Goal: Transaction & Acquisition: Purchase product/service

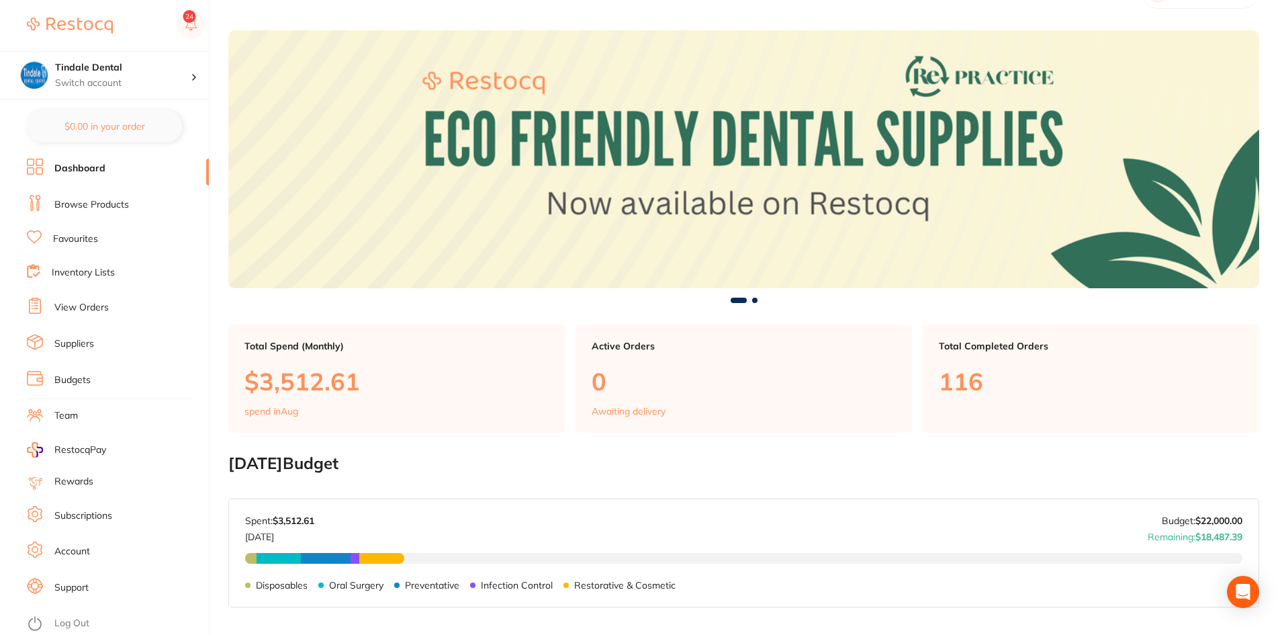
scroll to position [67, 0]
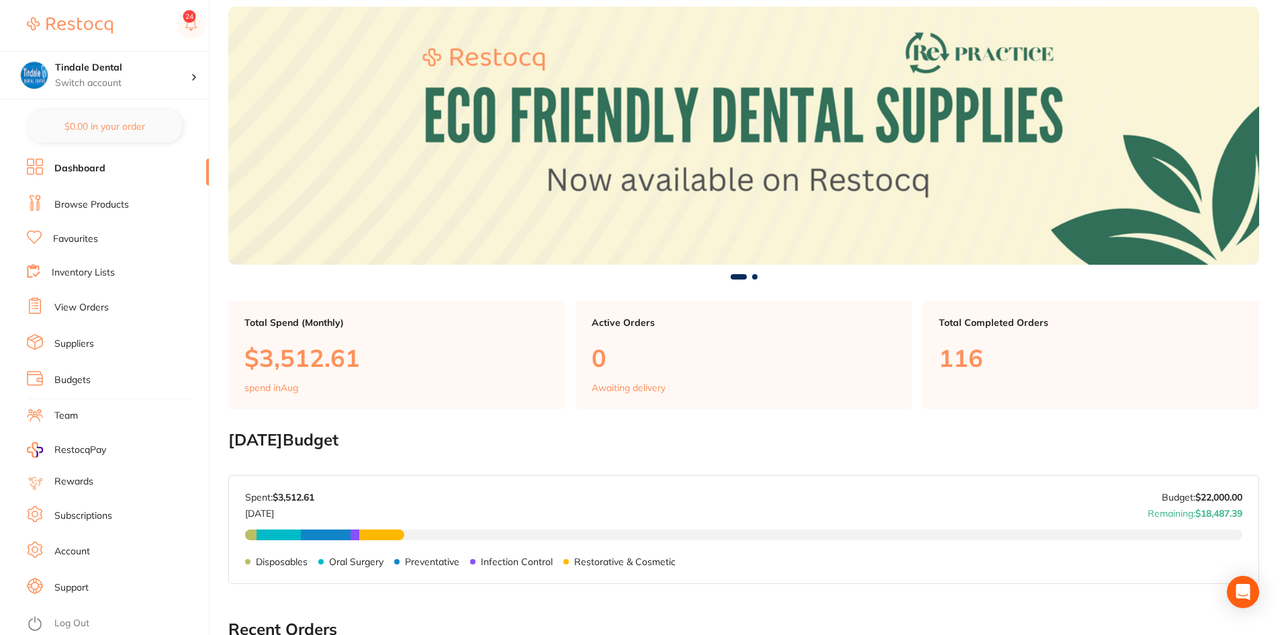
click at [95, 203] on link "Browse Products" at bounding box center [91, 204] width 75 height 13
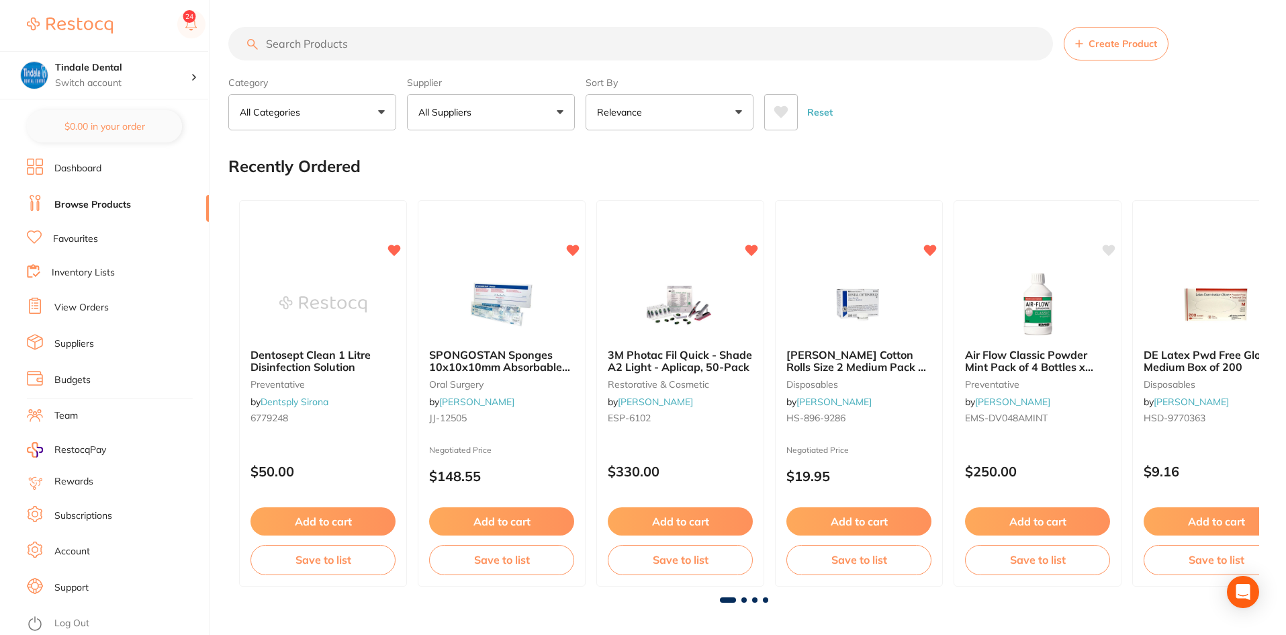
click at [393, 50] on input "search" at bounding box center [640, 44] width 825 height 34
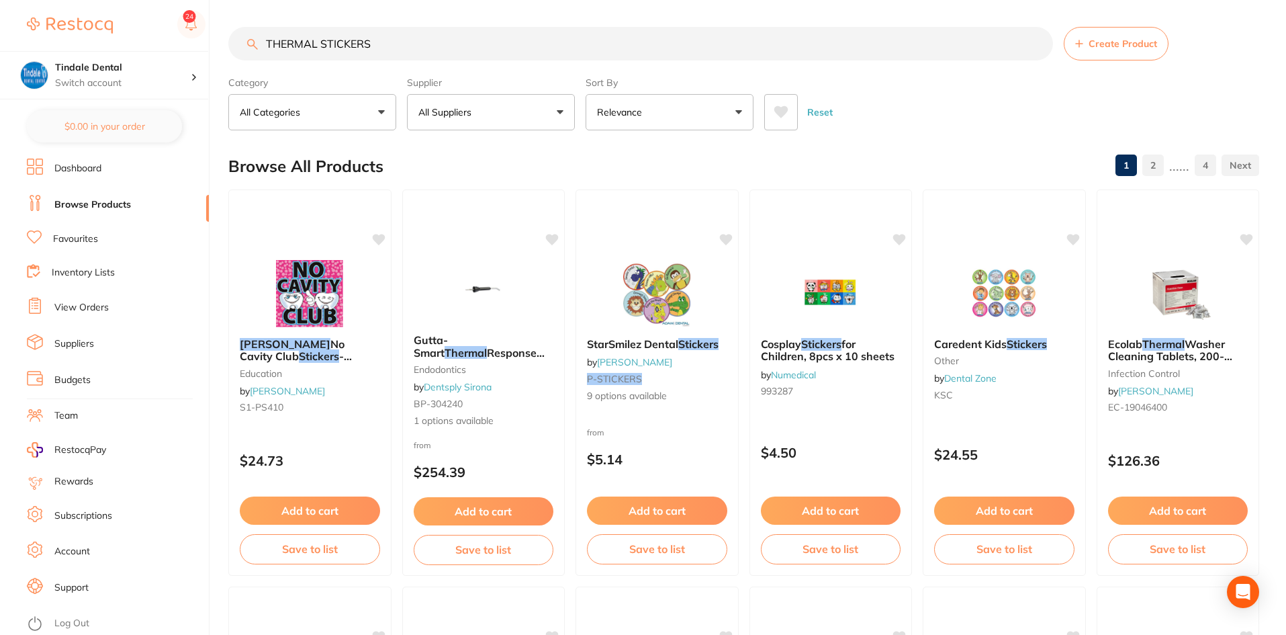
drag, startPoint x: 367, startPoint y: 40, endPoint x: 239, endPoint y: 42, distance: 127.6
click at [239, 42] on input "THERMAL STICKERS" at bounding box center [640, 44] width 825 height 34
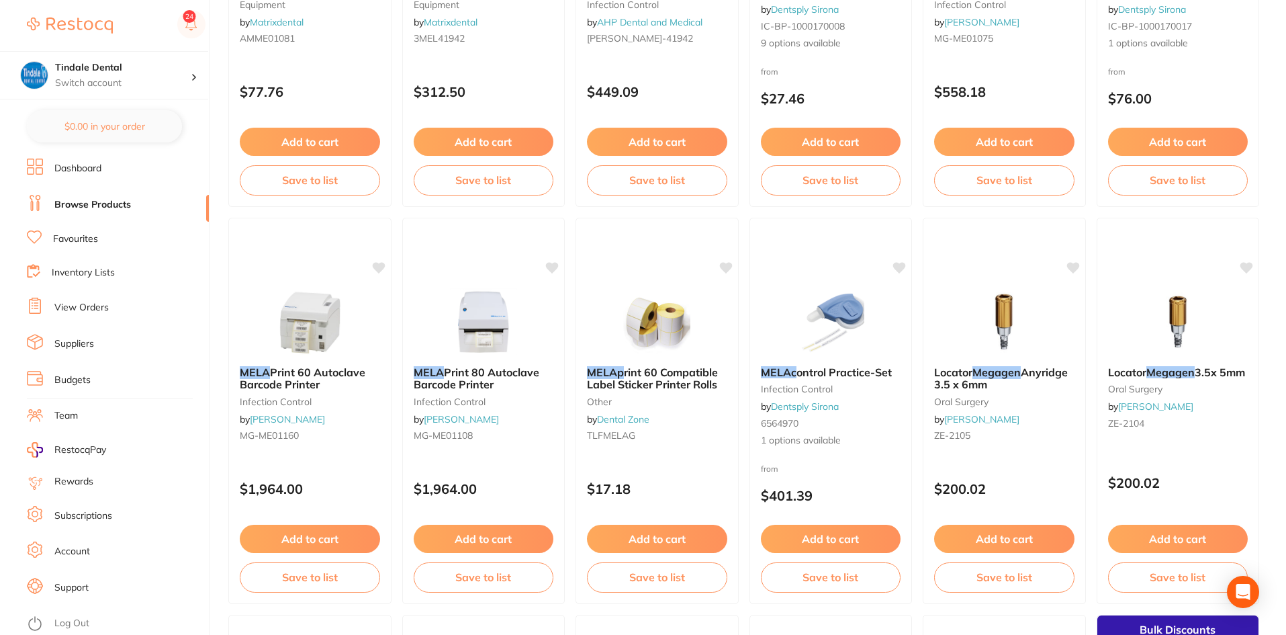
scroll to position [2754, 0]
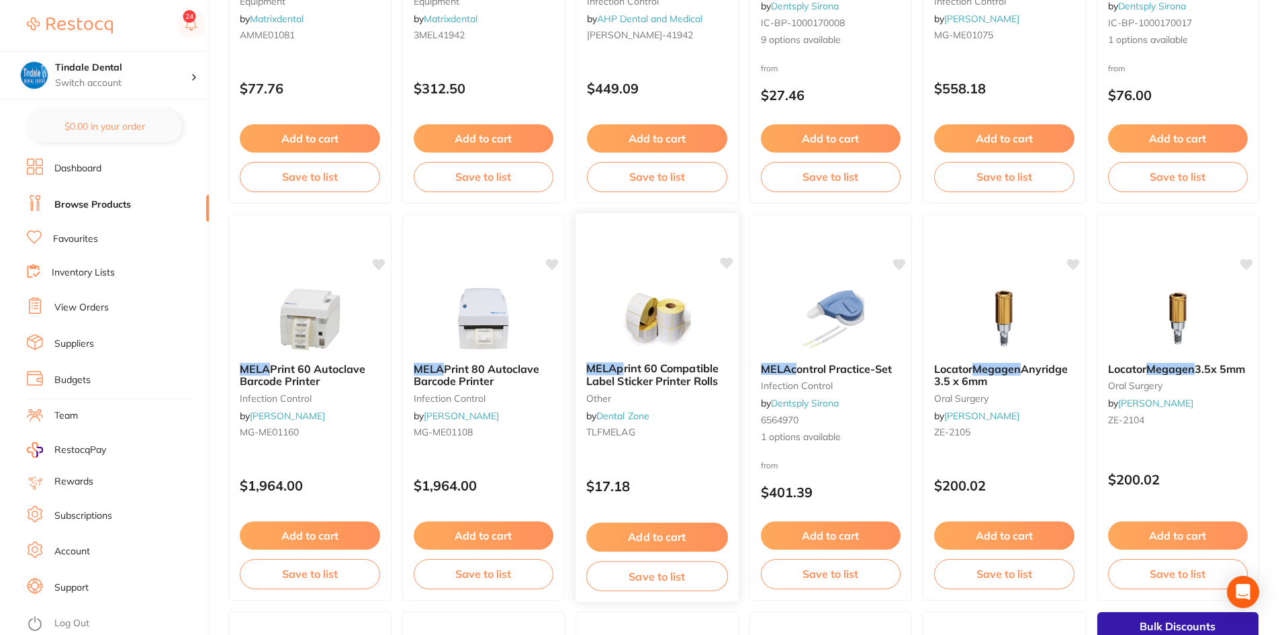
type input "MELAG"
click at [684, 535] on button "Add to cart" at bounding box center [657, 537] width 142 height 29
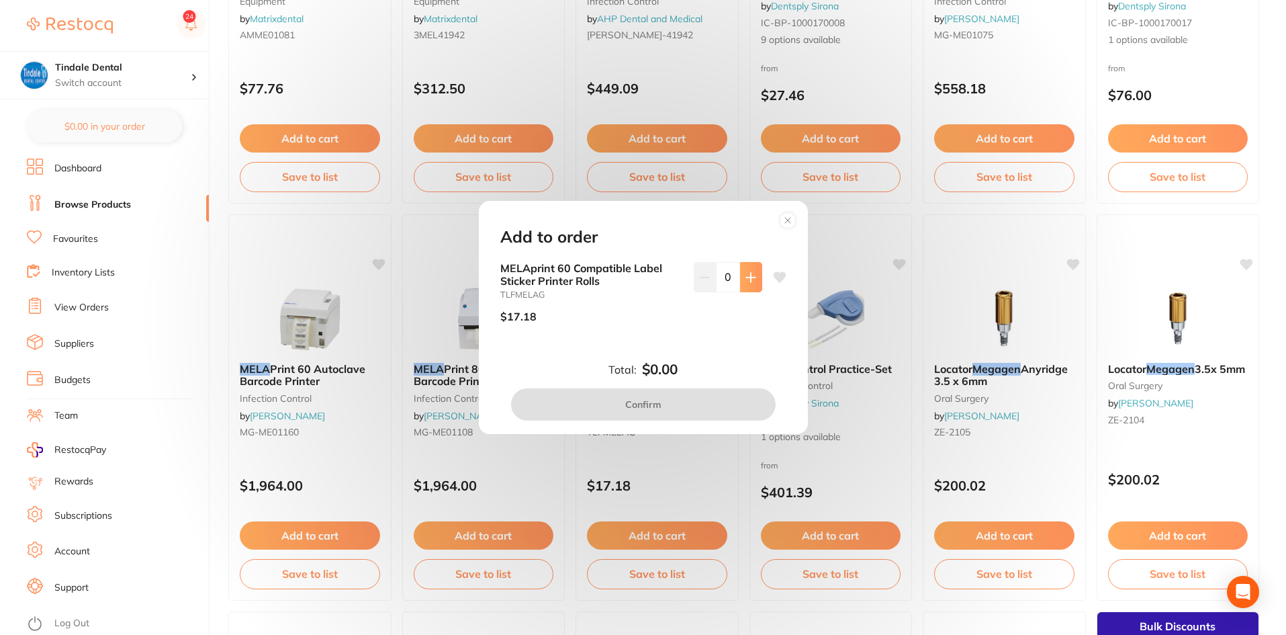
click at [741, 289] on button at bounding box center [751, 277] width 22 height 30
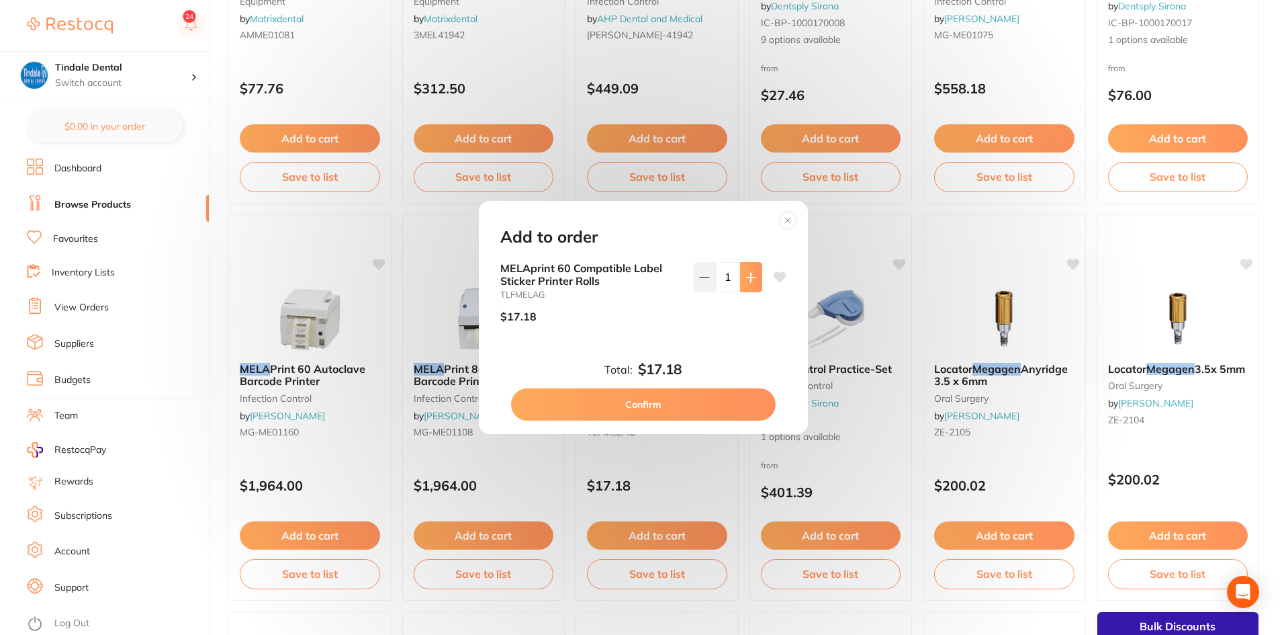
click at [741, 289] on button at bounding box center [751, 277] width 22 height 30
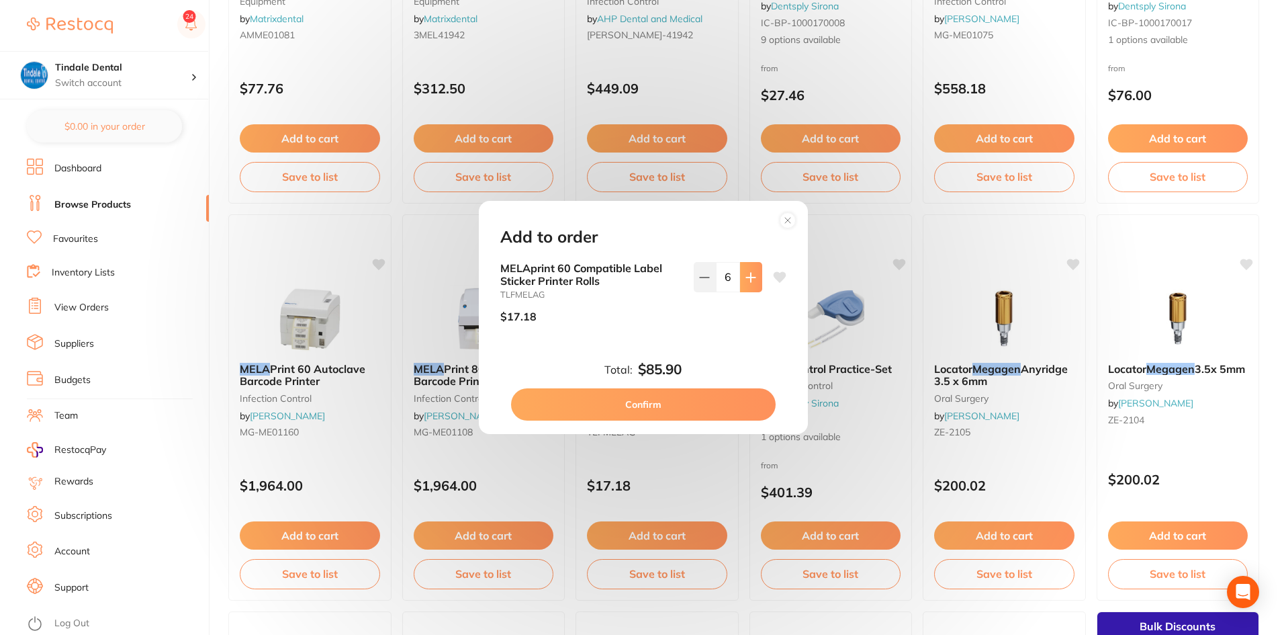
click at [741, 289] on button at bounding box center [751, 277] width 22 height 30
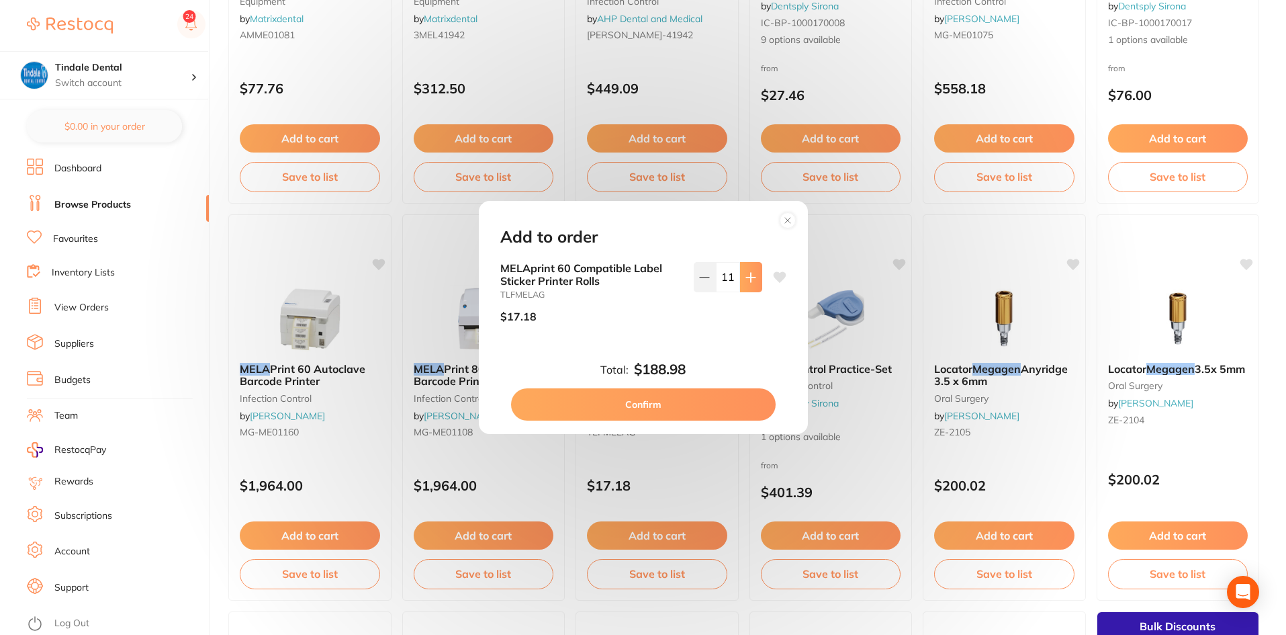
click at [741, 289] on button at bounding box center [751, 277] width 22 height 30
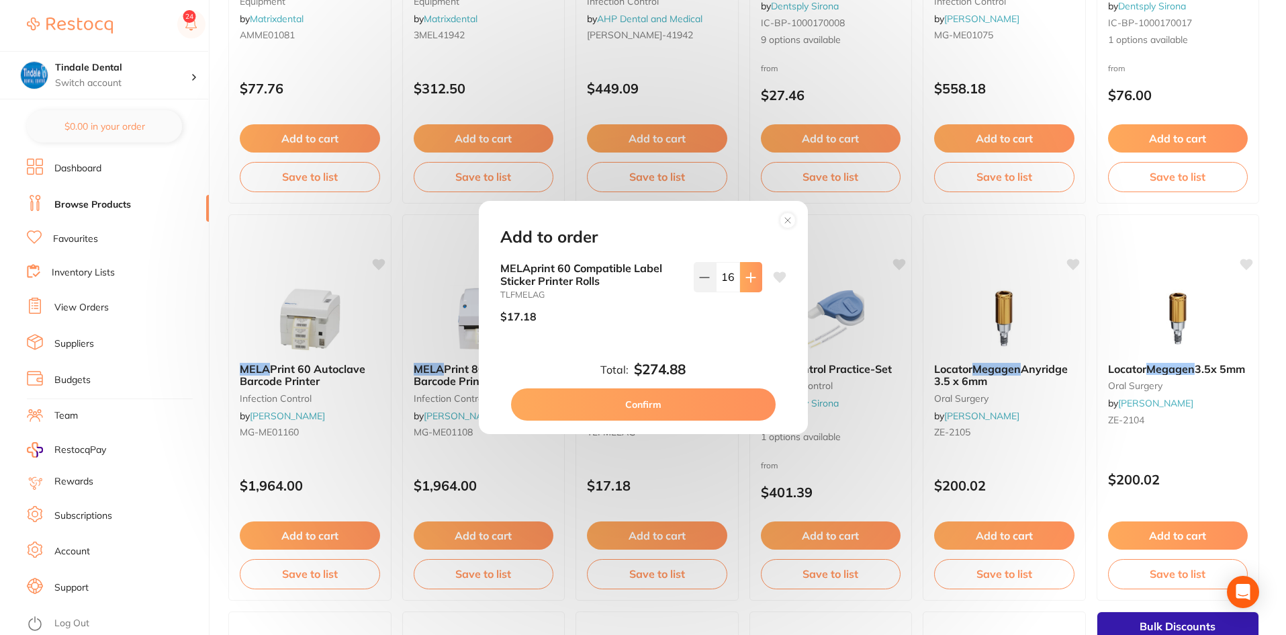
click at [741, 289] on button at bounding box center [751, 277] width 22 height 30
type input "20"
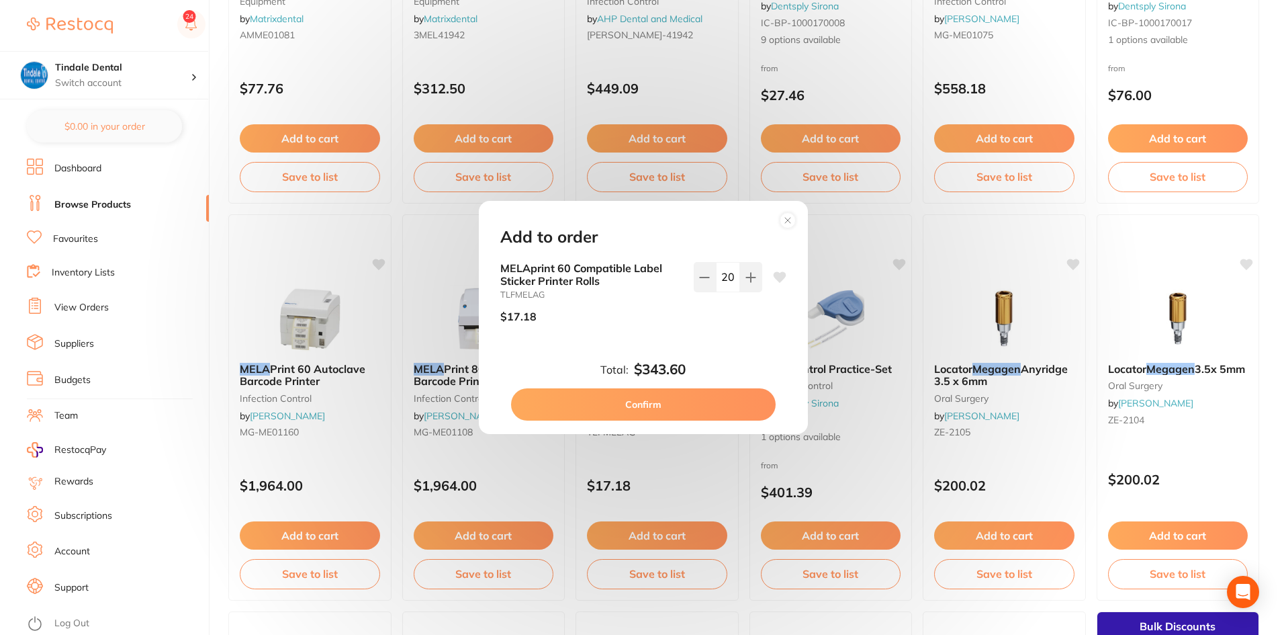
click at [696, 411] on button "Confirm" at bounding box center [643, 404] width 265 height 32
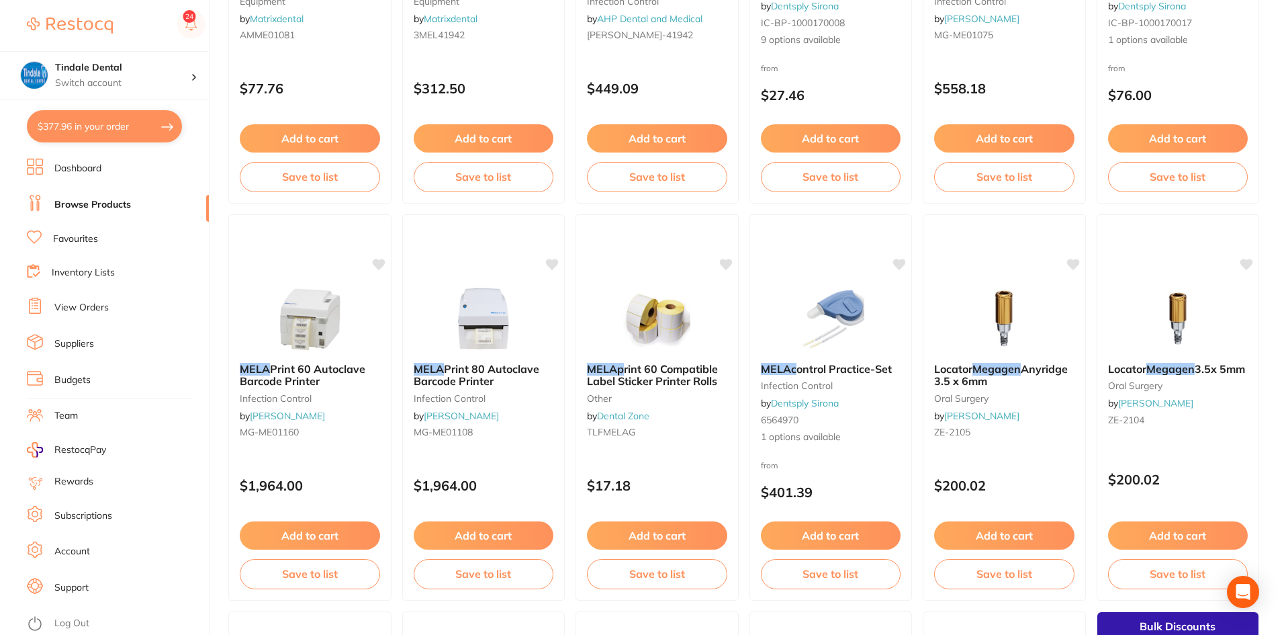
click at [109, 128] on button "$377.96 in your order" at bounding box center [104, 126] width 155 height 32
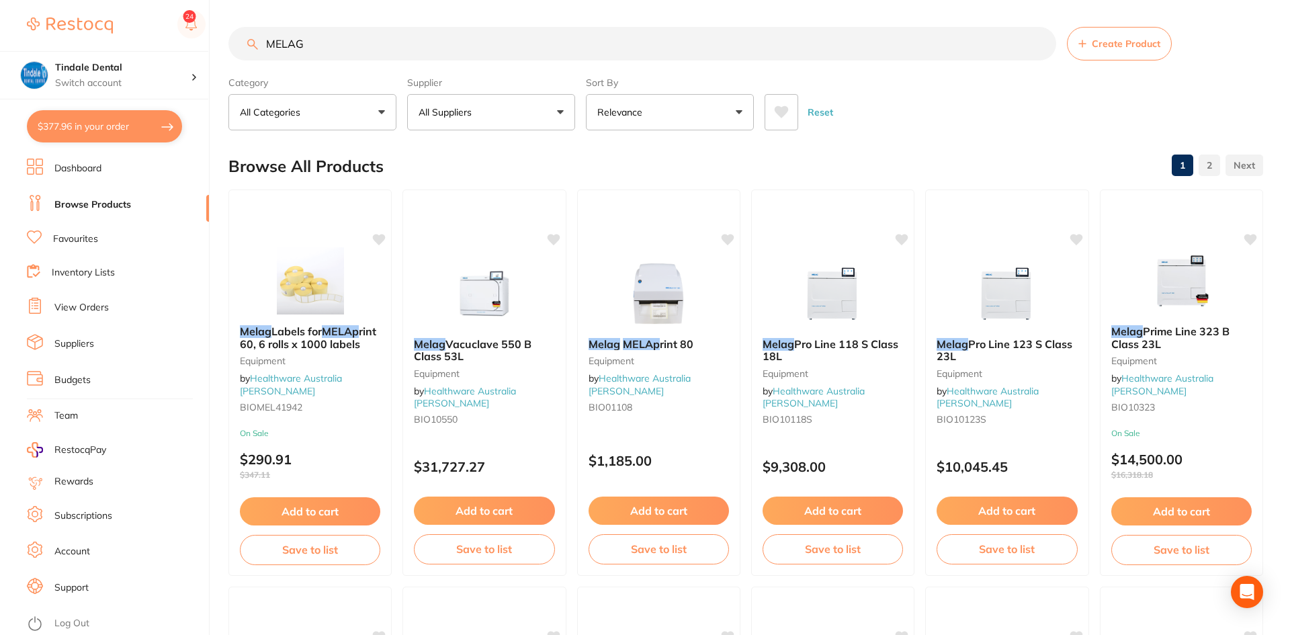
checkbox input "true"
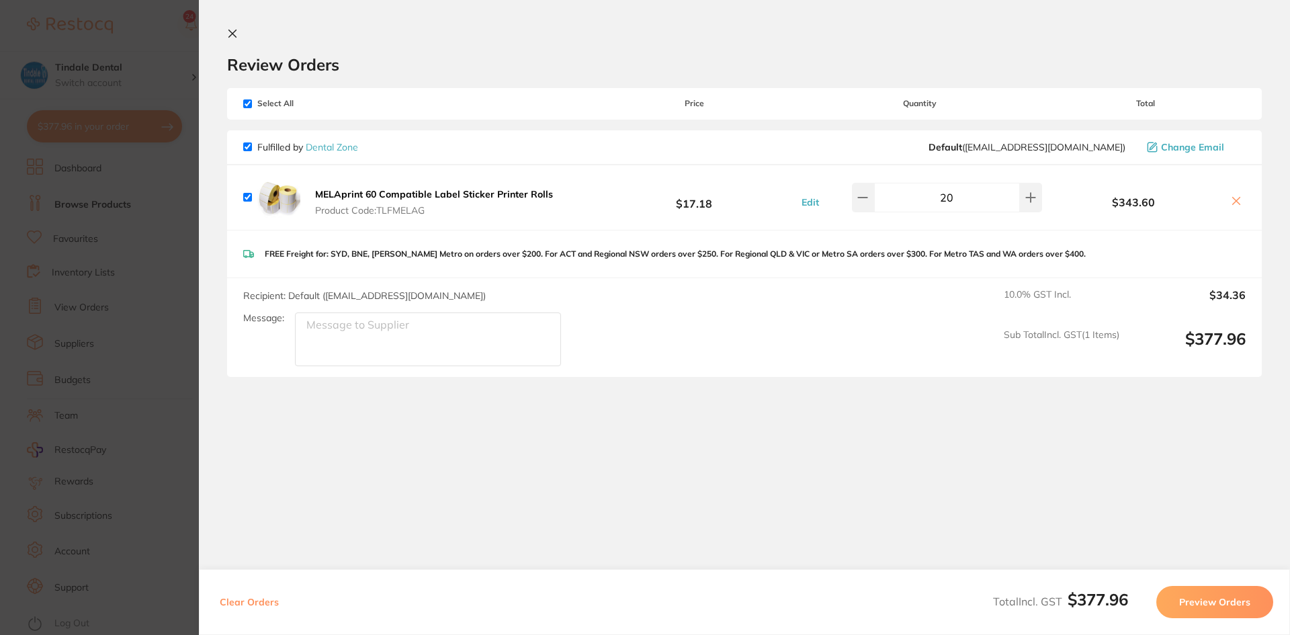
click at [1188, 616] on button "Preview Orders" at bounding box center [1214, 602] width 117 height 32
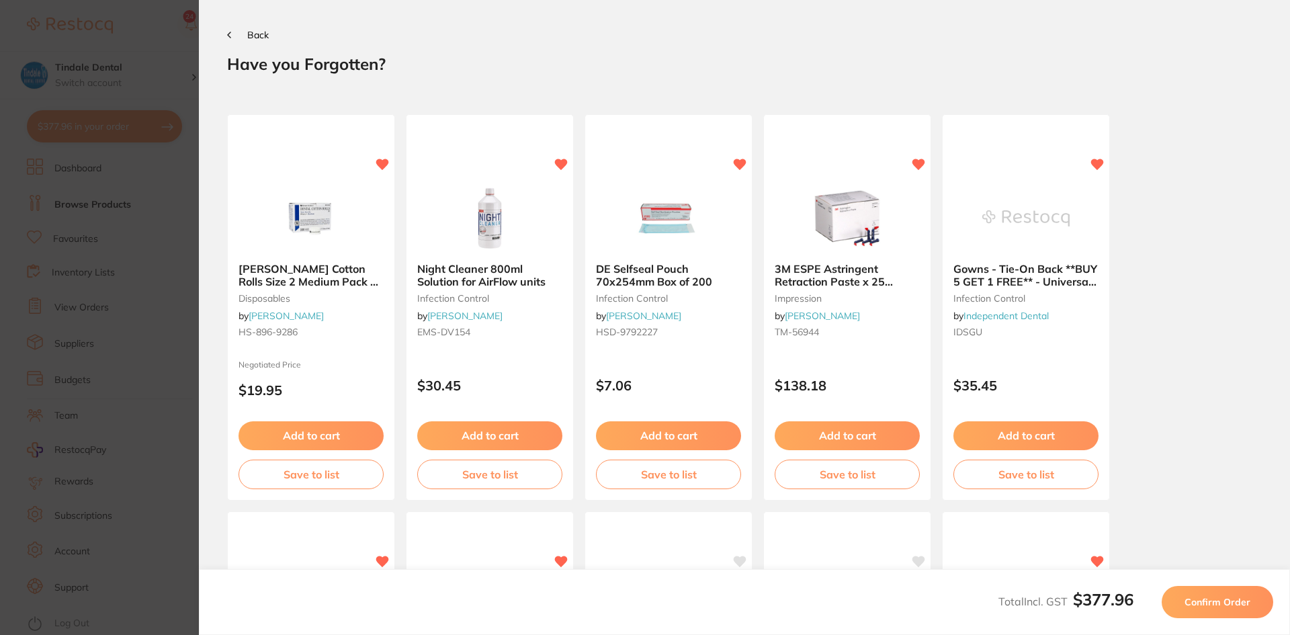
click at [1190, 608] on button "Confirm Order" at bounding box center [1217, 602] width 112 height 32
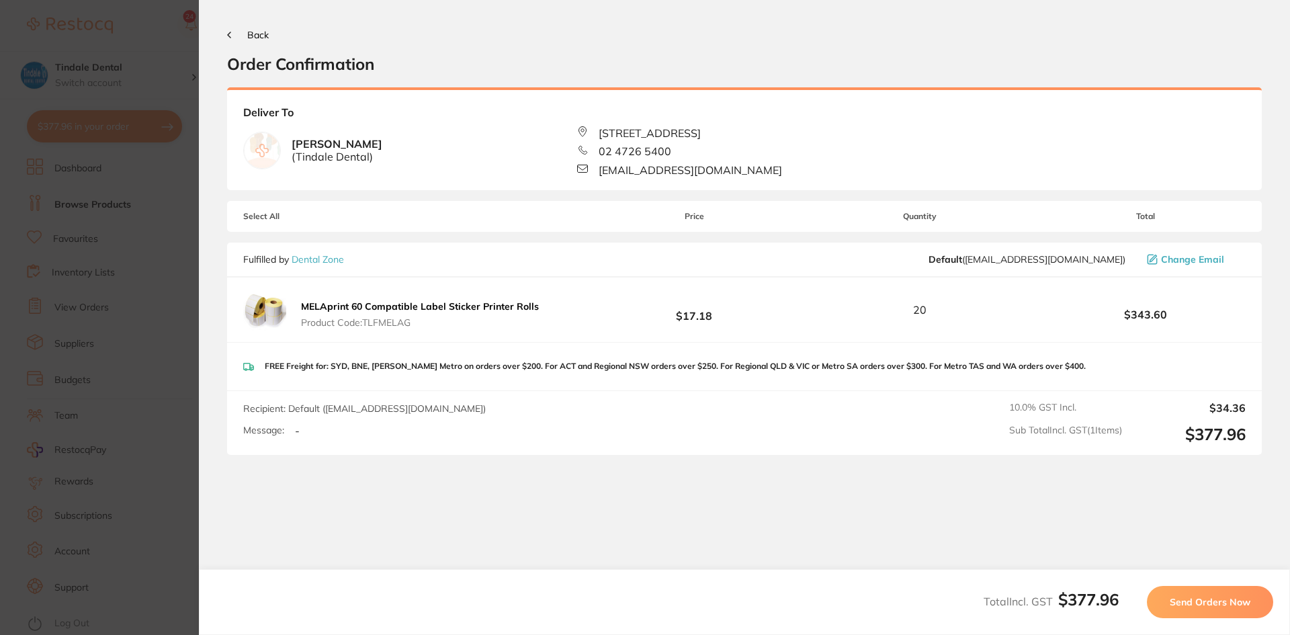
click at [1194, 607] on span "Send Orders Now" at bounding box center [1209, 602] width 81 height 12
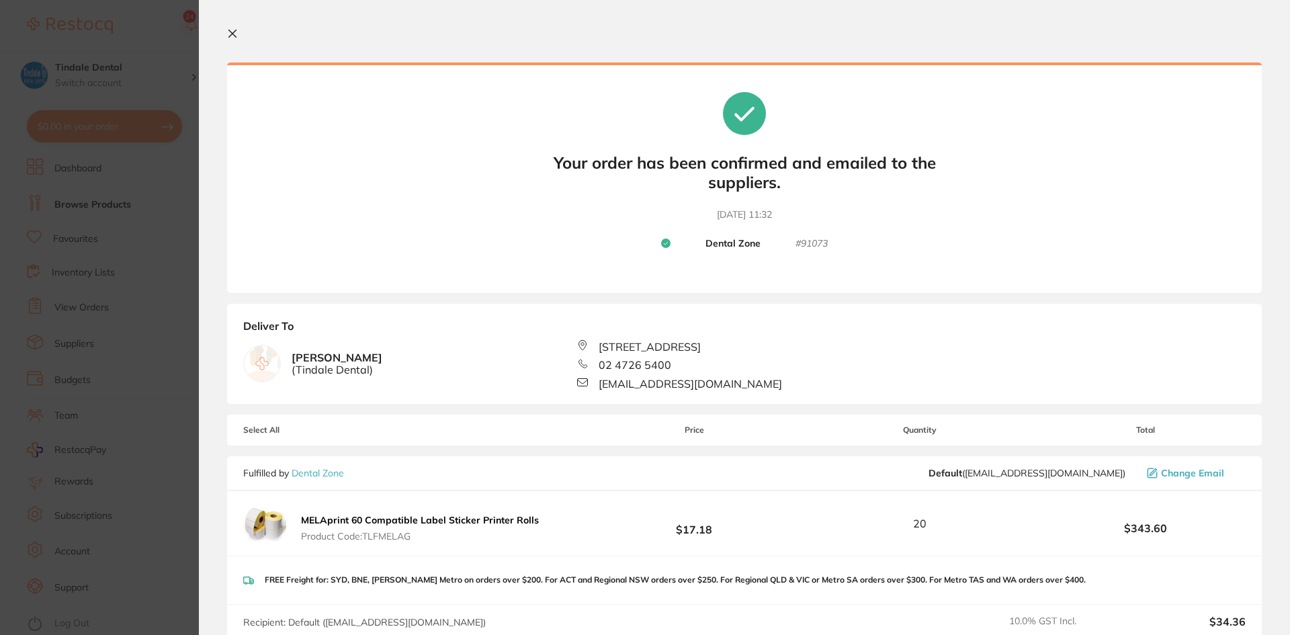
click at [231, 31] on icon at bounding box center [232, 33] width 11 height 11
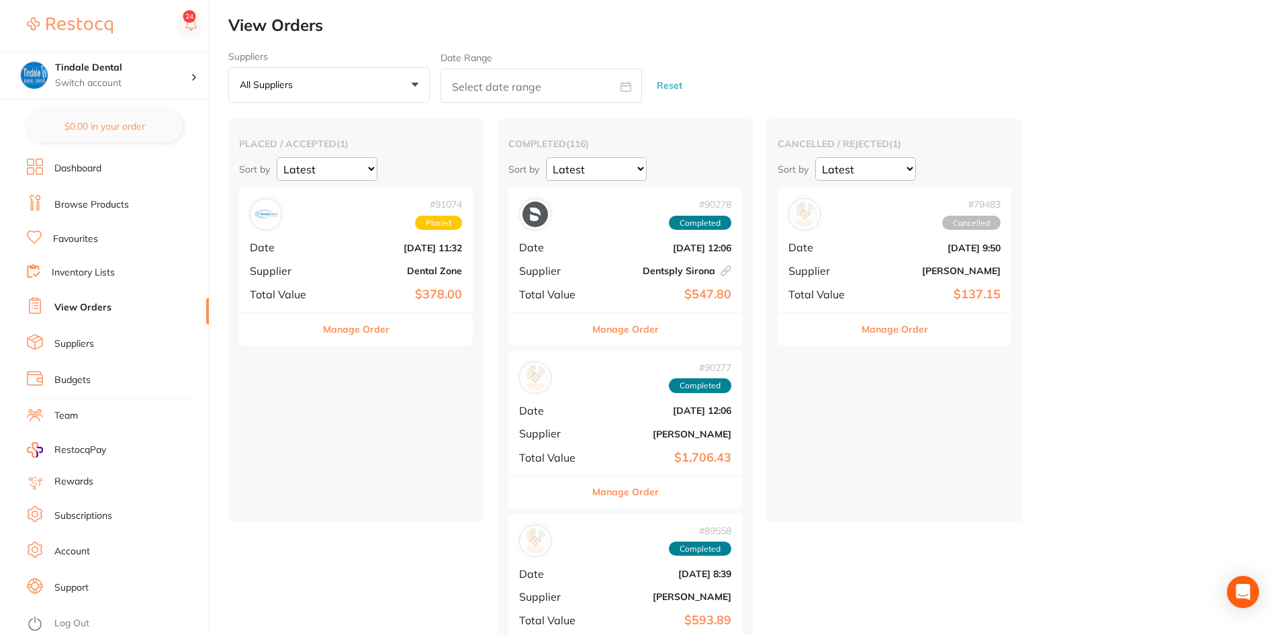
click at [73, 204] on link "Browse Products" at bounding box center [91, 204] width 75 height 13
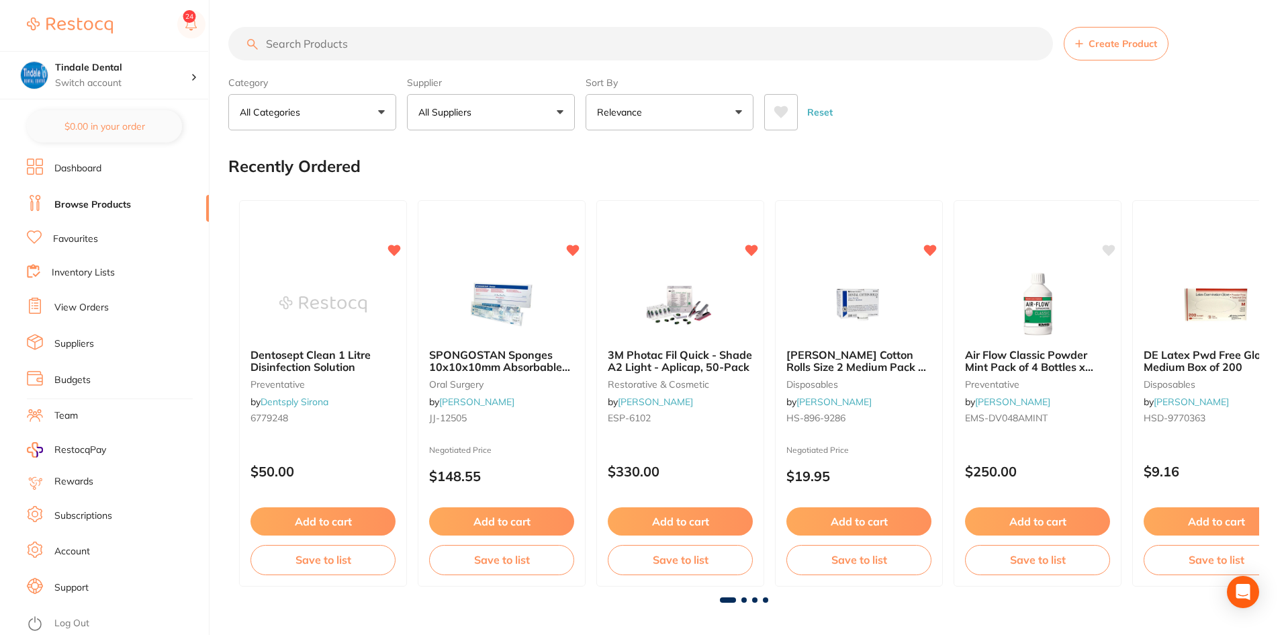
click at [313, 45] on input "search" at bounding box center [640, 44] width 825 height 34
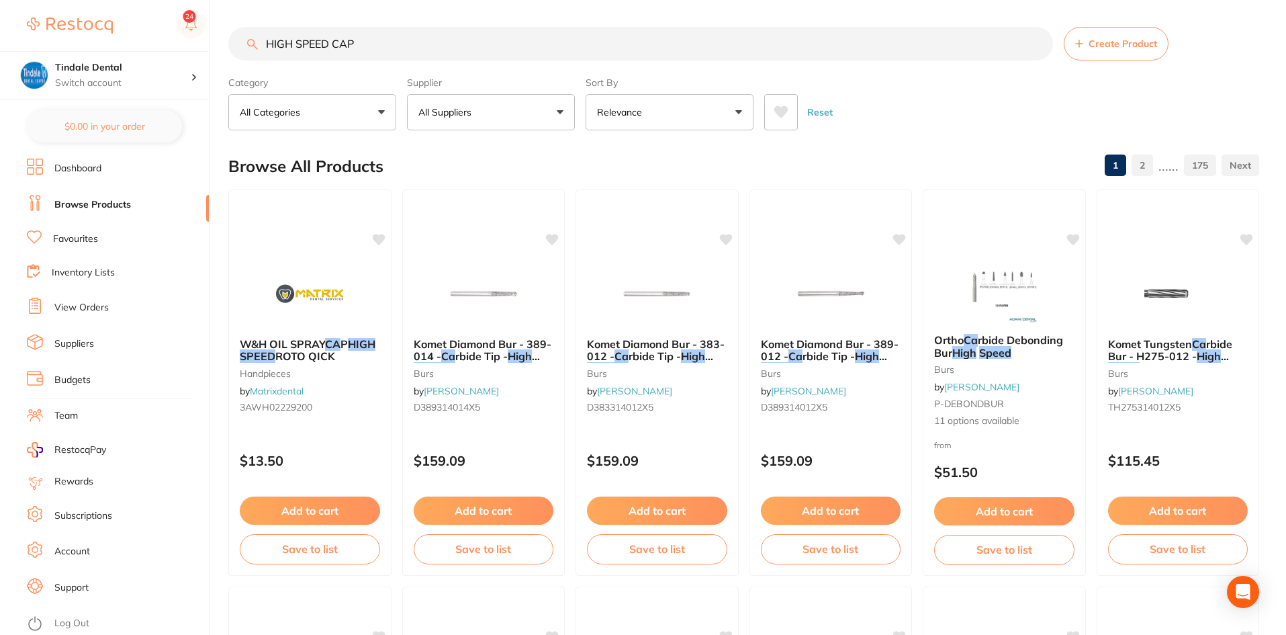
type input "HIGH SPEED CAP"
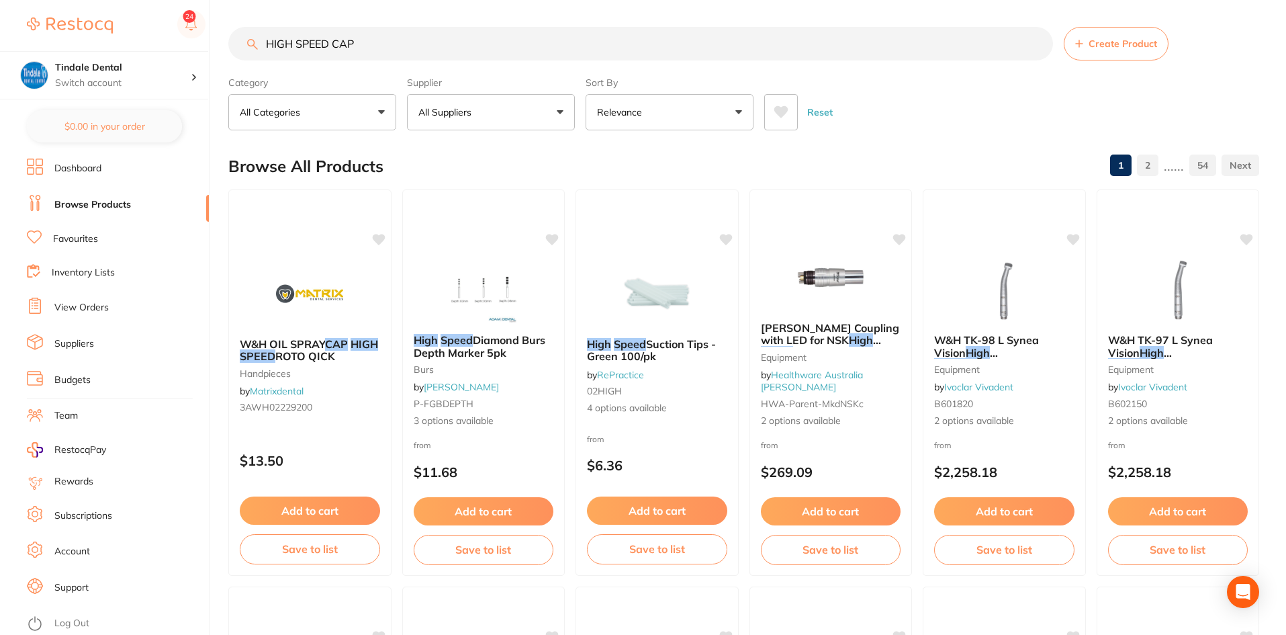
click at [380, 38] on input "HIGH SPEED CAP" at bounding box center [640, 44] width 825 height 34
